Goal: Information Seeking & Learning: Learn about a topic

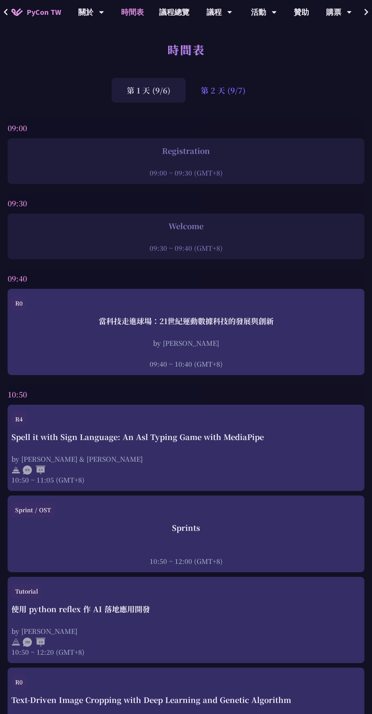
click at [215, 93] on div "第 2 天 (9/7)" at bounding box center [223, 90] width 75 height 25
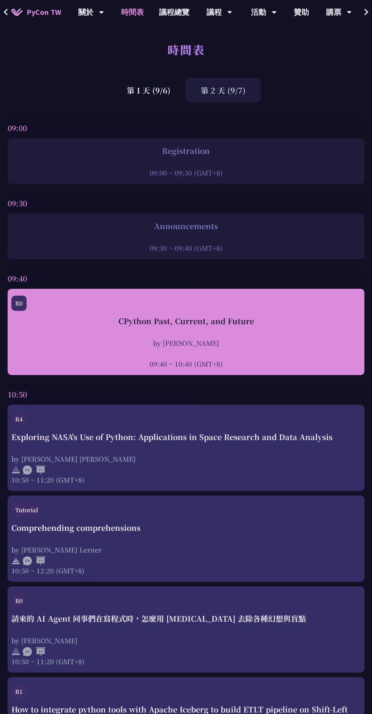
click at [66, 351] on div at bounding box center [186, 353] width 350 height 11
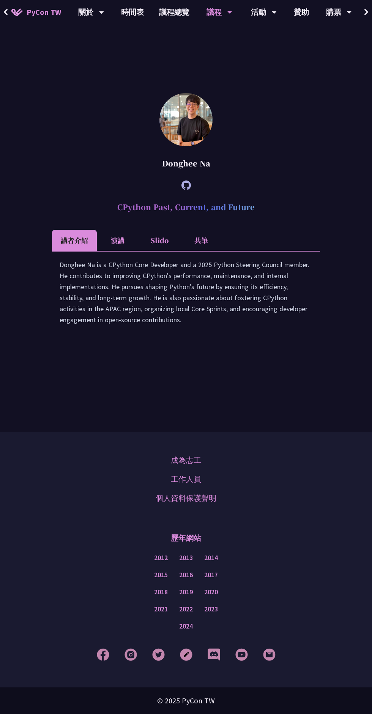
scroll to position [1535, 0]
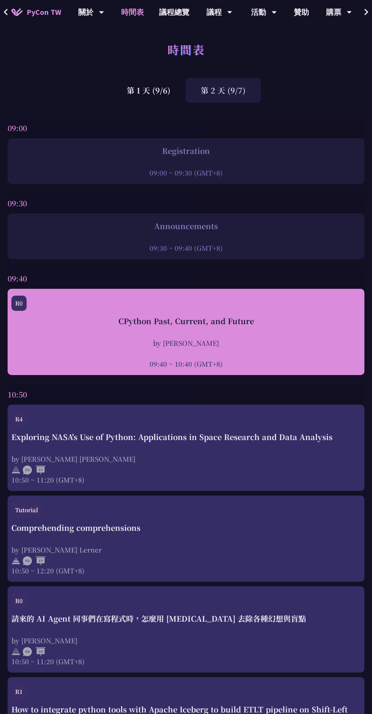
click at [291, 337] on div "CPython Past, Current, and Future by Donghee Na 09:40 ~ 10:40 (GMT+8)" at bounding box center [186, 341] width 350 height 53
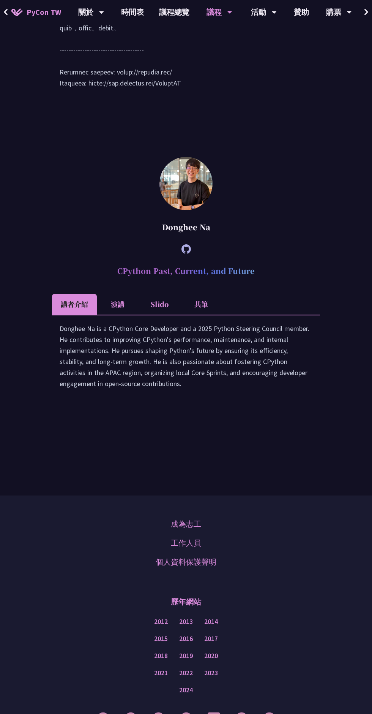
scroll to position [1464, 0]
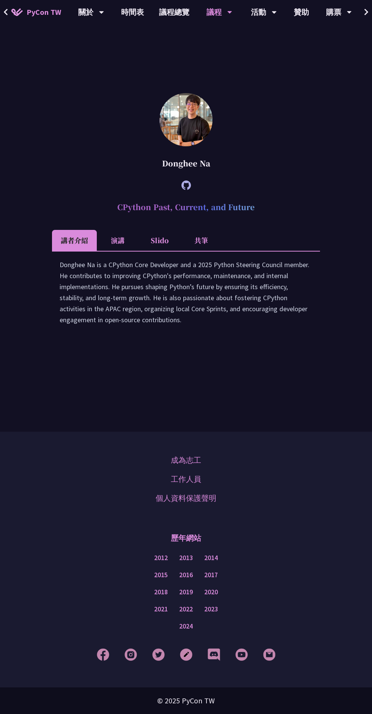
click at [164, 251] on li "Slido" at bounding box center [160, 240] width 42 height 21
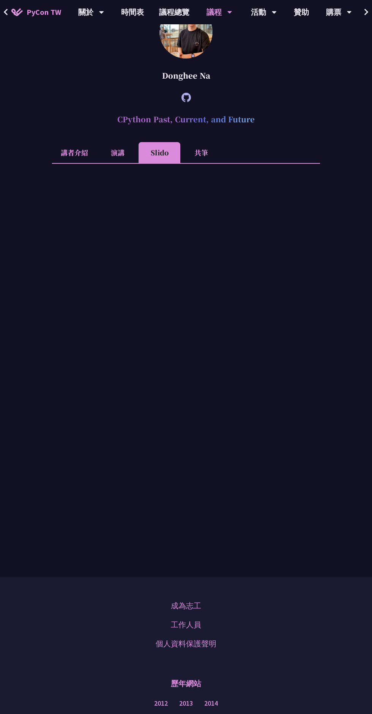
click at [208, 163] on li "共筆" at bounding box center [201, 152] width 42 height 21
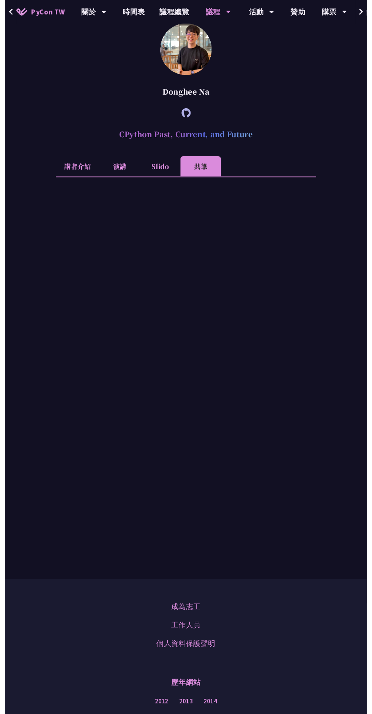
scroll to position [1472, 0]
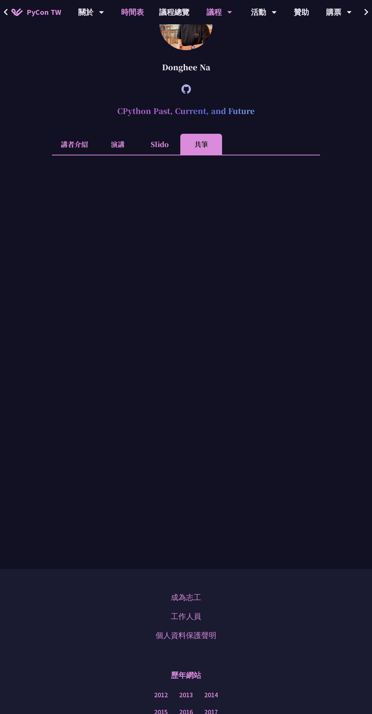
click at [138, 9] on link "時間表" at bounding box center [133, 12] width 38 height 24
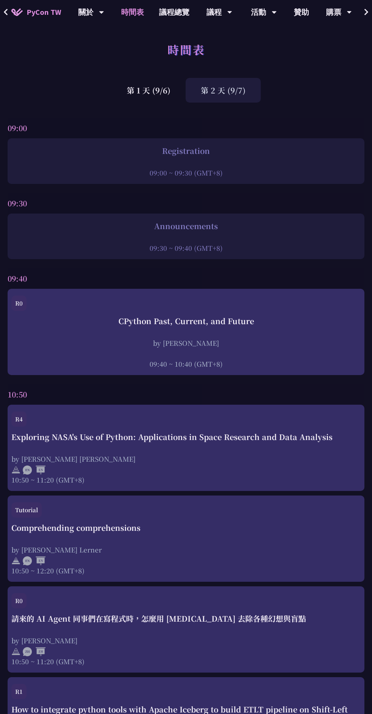
click at [241, 93] on div "第 2 天 (9/7)" at bounding box center [223, 90] width 75 height 25
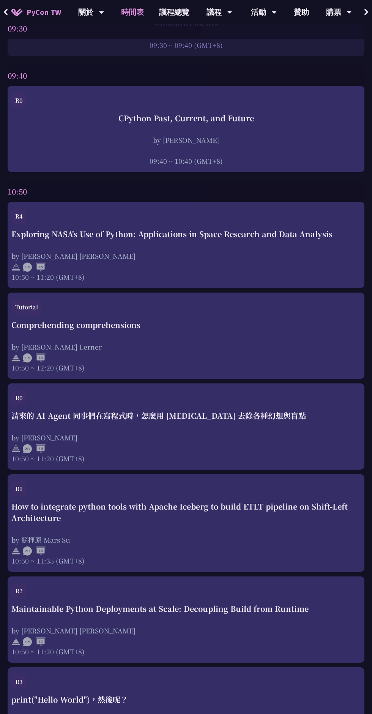
scroll to position [201, 0]
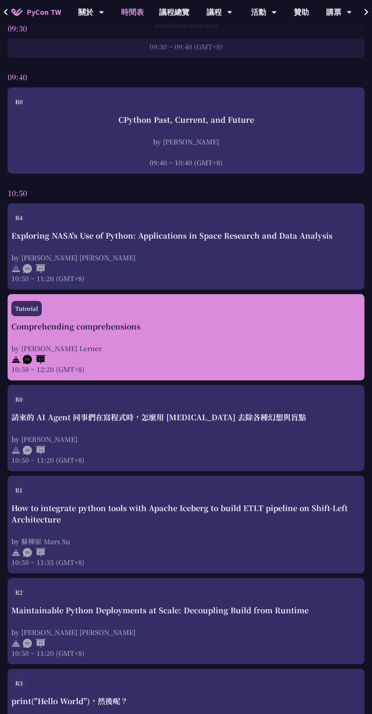
click at [302, 354] on div at bounding box center [186, 358] width 350 height 11
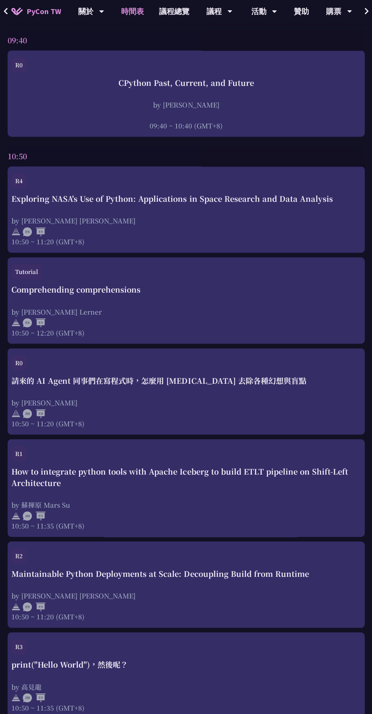
scroll to position [238, 0]
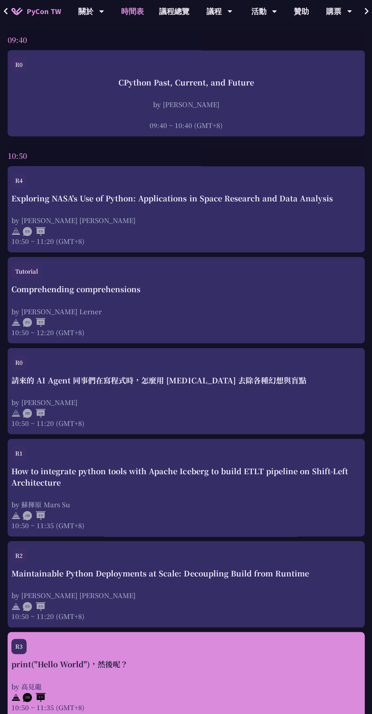
click at [247, 687] on div "by 高見龍" at bounding box center [186, 686] width 350 height 9
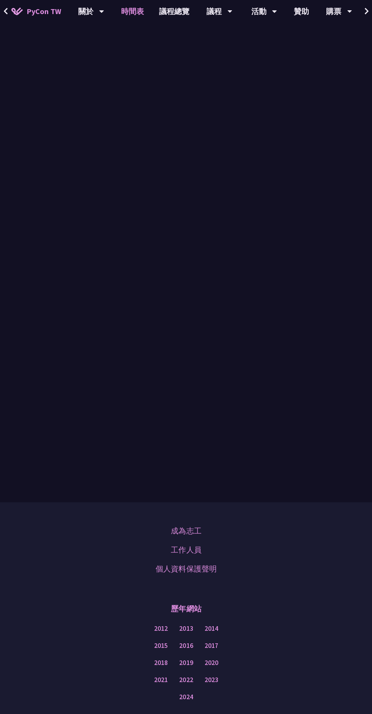
scroll to position [238, 0]
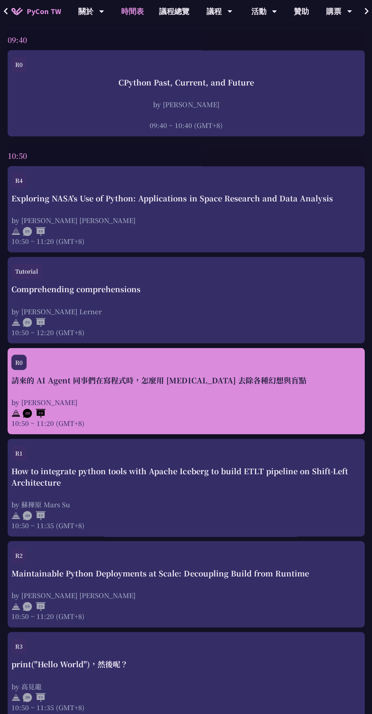
click at [283, 393] on div "請來的 AI Agent 同事們在寫程式時，怎麼用 pytest 去除各種幻想與盲點 by Keith Yang 10:50 ~ 11:20 (GMT+8)" at bounding box center [186, 401] width 350 height 53
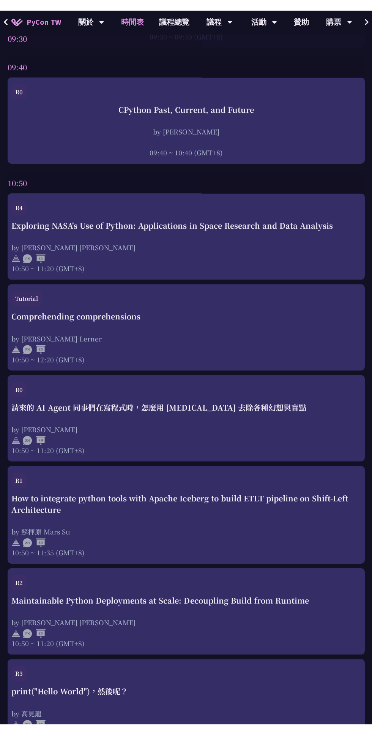
scroll to position [222, 0]
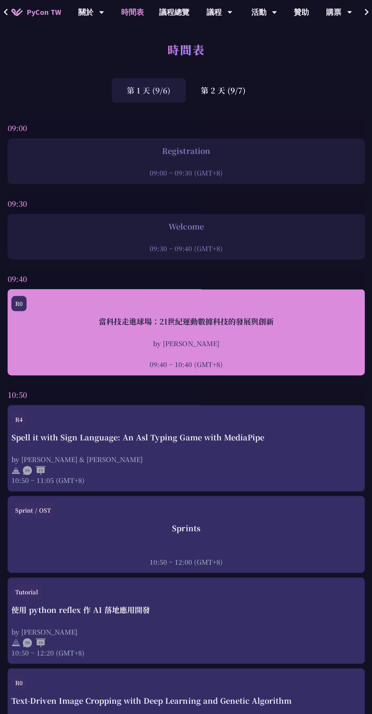
click at [90, 339] on div "by 林滿新" at bounding box center [186, 342] width 350 height 9
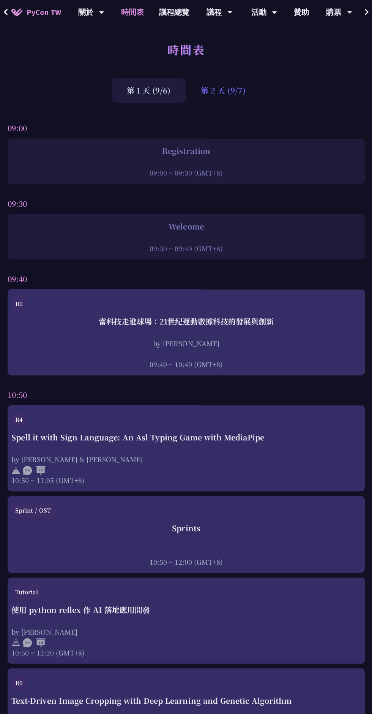
click at [219, 95] on div "第 2 天 (9/7)" at bounding box center [223, 90] width 75 height 25
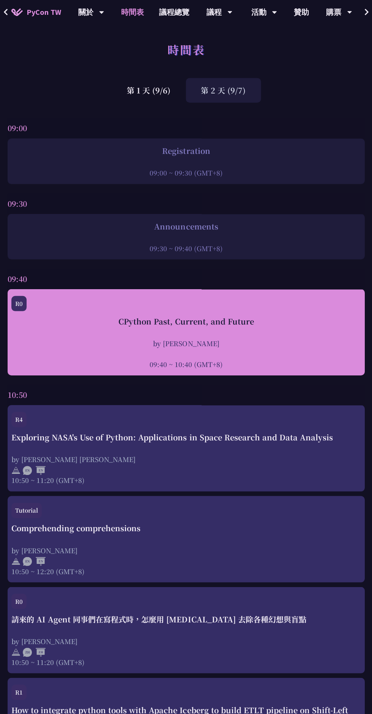
click at [93, 325] on div "CPython Past, Current, and Future" at bounding box center [186, 320] width 350 height 11
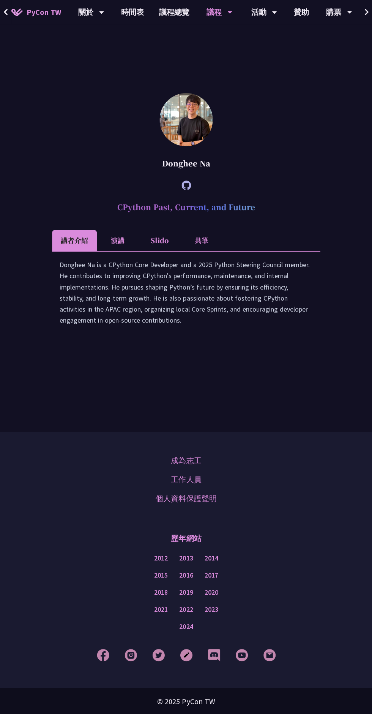
scroll to position [1535, 0]
click at [110, 230] on li "演講" at bounding box center [118, 240] width 42 height 21
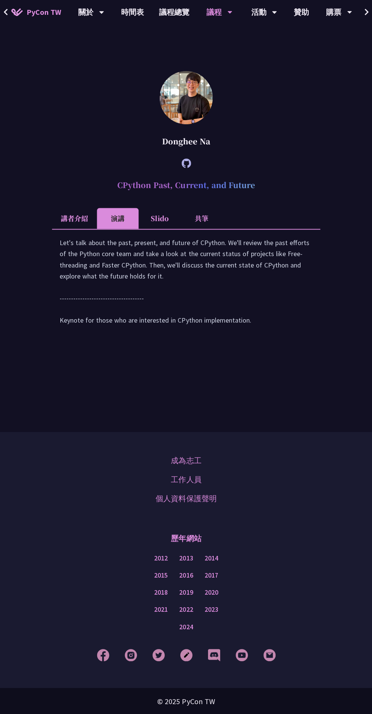
click at [147, 228] on li "Slido" at bounding box center [160, 218] width 42 height 21
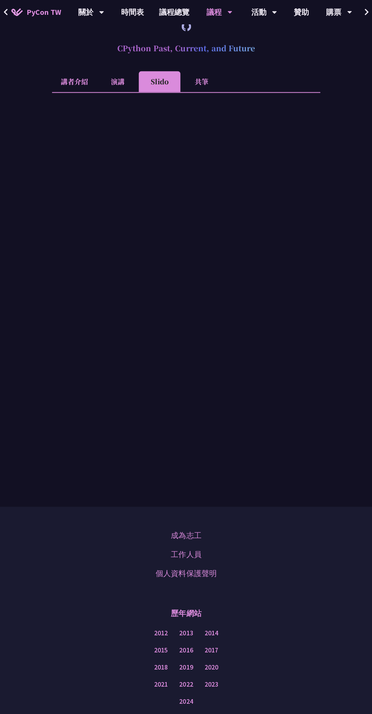
click at [201, 92] on li "共筆" at bounding box center [201, 81] width 42 height 21
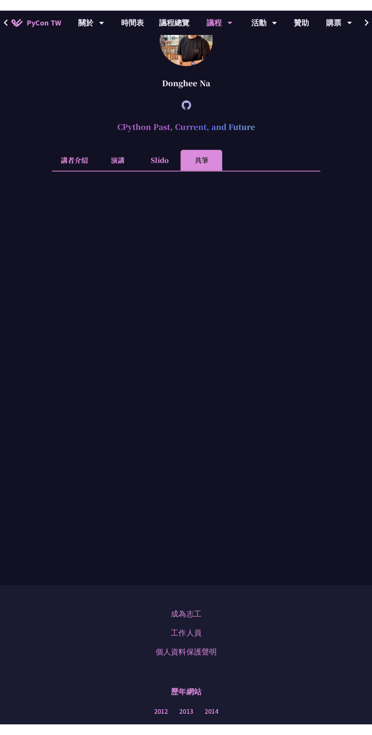
scroll to position [1440, 0]
